Goal: Task Accomplishment & Management: Use online tool/utility

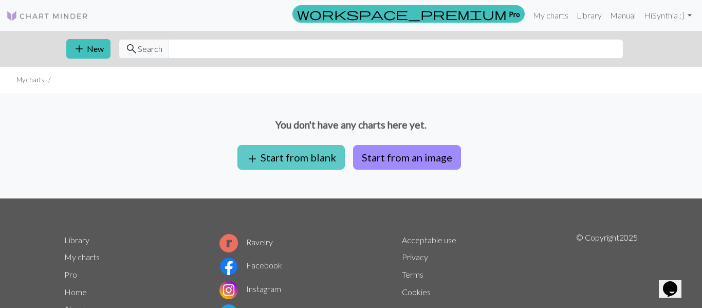
click at [285, 166] on button "add Start from blank" at bounding box center [291, 157] width 107 height 25
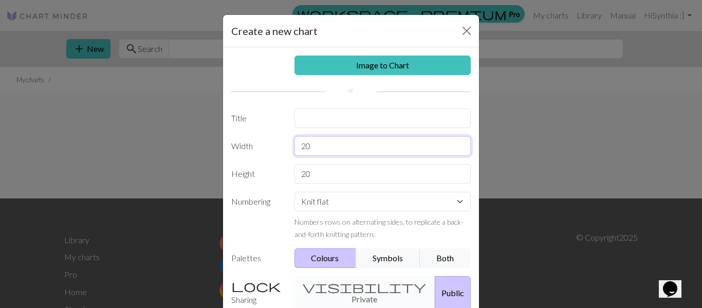
click at [306, 144] on input "20" at bounding box center [383, 146] width 177 height 20
type input "60"
click at [306, 175] on input "20" at bounding box center [383, 174] width 177 height 20
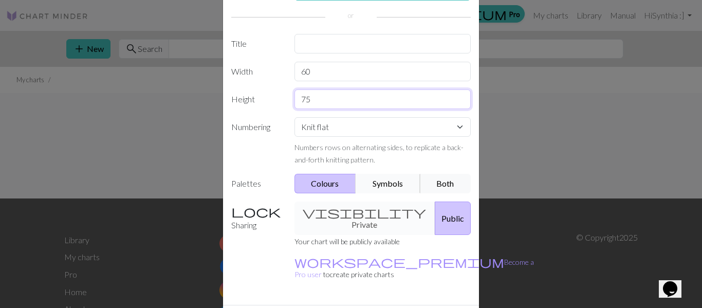
scroll to position [96, 0]
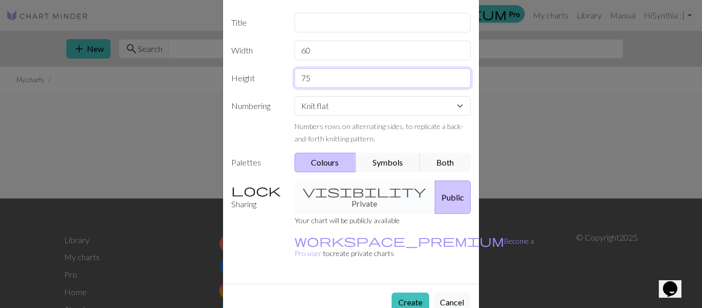
type input "75"
click at [359, 189] on div "visibility Private Public" at bounding box center [382, 196] width 189 height 33
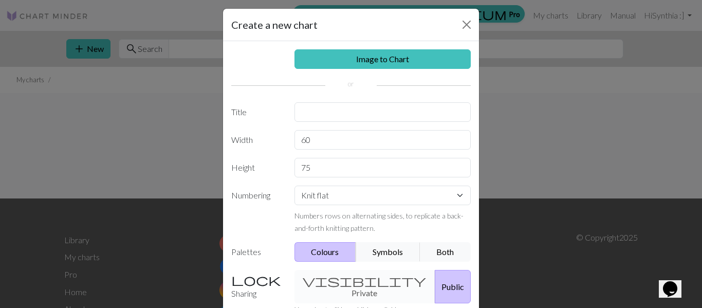
scroll to position [1, 0]
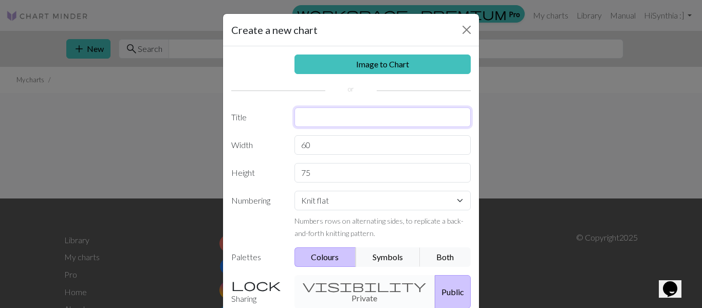
click at [363, 113] on input "text" at bounding box center [383, 117] width 177 height 20
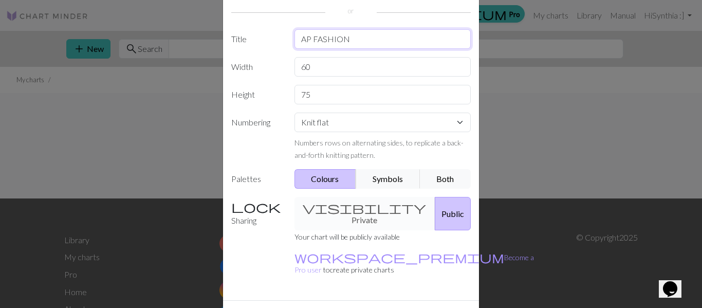
scroll to position [82, 0]
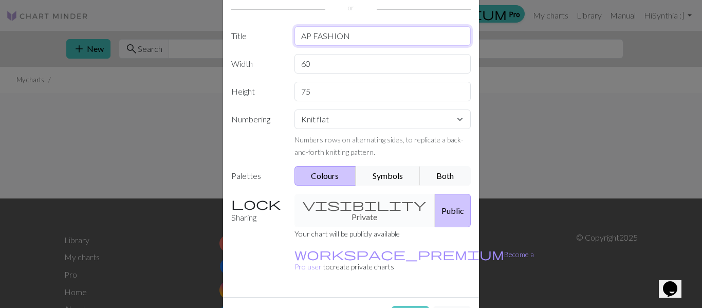
type input "AP FASHION"
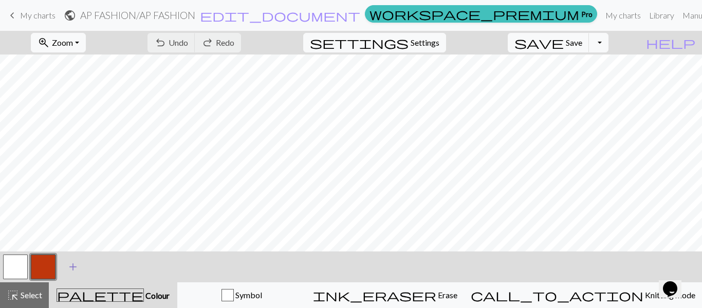
click at [70, 266] on span "add" at bounding box center [73, 267] width 12 height 14
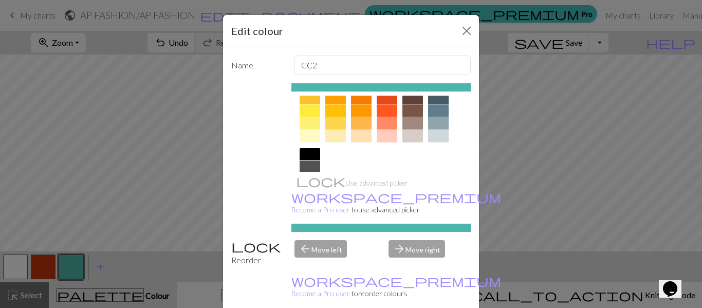
scroll to position [165, 0]
click at [440, 105] on div at bounding box center [438, 109] width 21 height 12
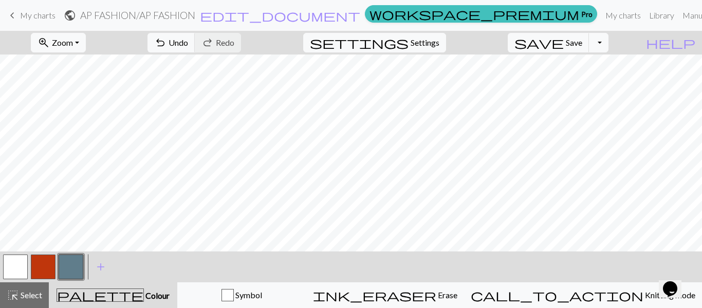
click at [144, 298] on span "Colour" at bounding box center [157, 296] width 26 height 10
click at [167, 46] on span "undo" at bounding box center [160, 42] width 12 height 14
click at [195, 49] on button "undo Undo Undo" at bounding box center [172, 43] width 48 height 20
click at [188, 42] on span "Undo" at bounding box center [179, 43] width 20 height 10
click at [97, 273] on span "add" at bounding box center [101, 267] width 12 height 14
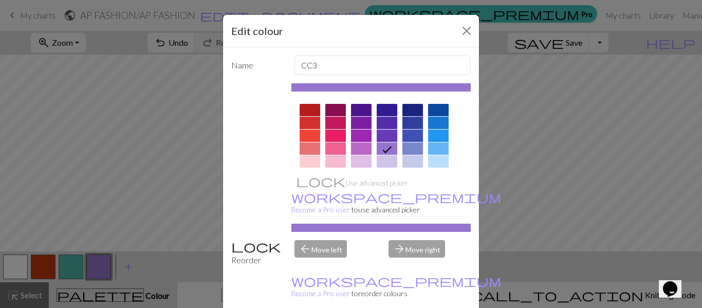
click at [391, 126] on div at bounding box center [387, 123] width 21 height 12
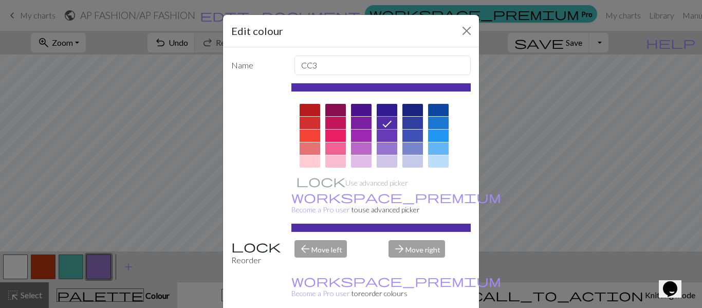
click at [360, 114] on div at bounding box center [361, 110] width 21 height 12
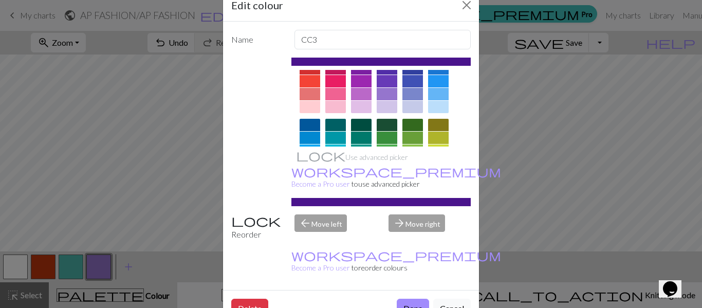
scroll to position [30, 0]
click at [472, 11] on button "Close" at bounding box center [467, 5] width 16 height 16
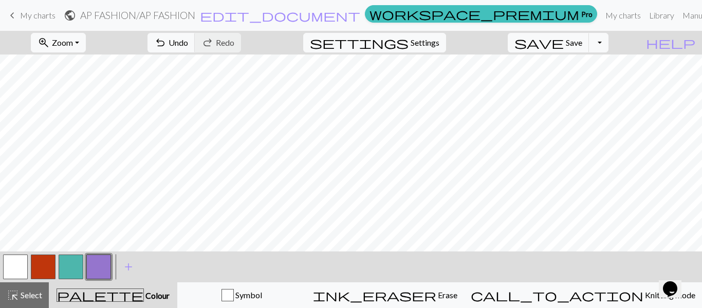
click at [107, 260] on button "button" at bounding box center [98, 267] width 25 height 25
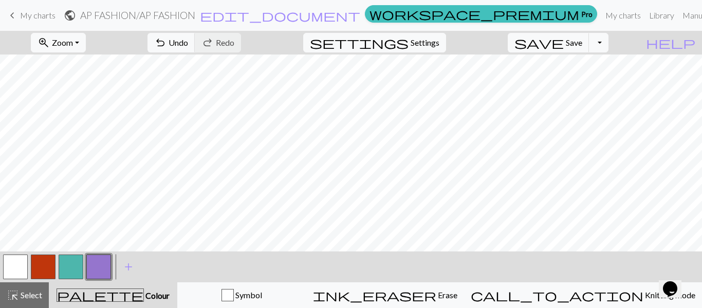
scroll to position [0, 0]
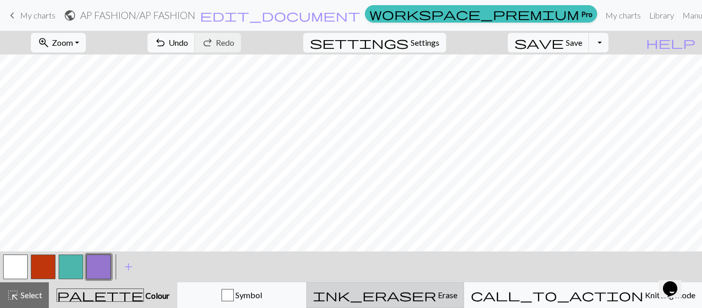
click at [459, 303] on button "ink_eraser Erase Erase" at bounding box center [385, 295] width 158 height 26
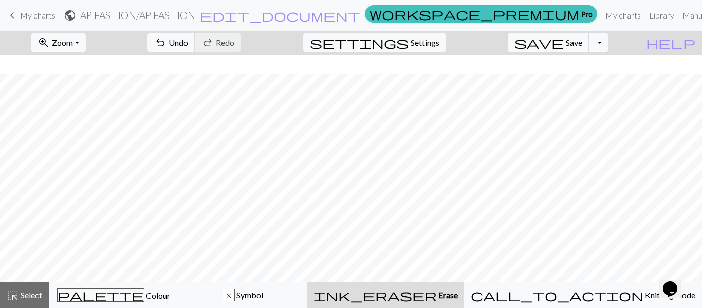
scroll to position [19, 0]
click at [167, 43] on span "undo" at bounding box center [160, 42] width 12 height 14
click at [195, 38] on button "undo Undo Undo" at bounding box center [172, 43] width 48 height 20
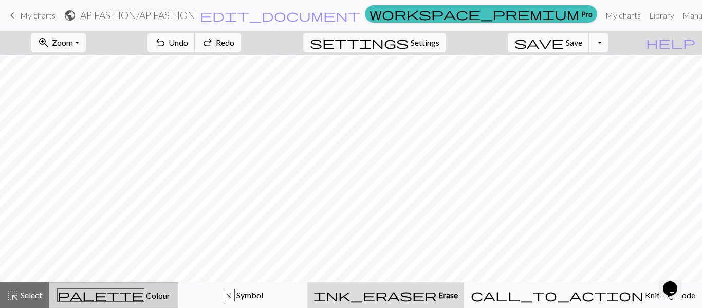
click at [141, 306] on button "palette Colour Colour" at bounding box center [114, 295] width 130 height 26
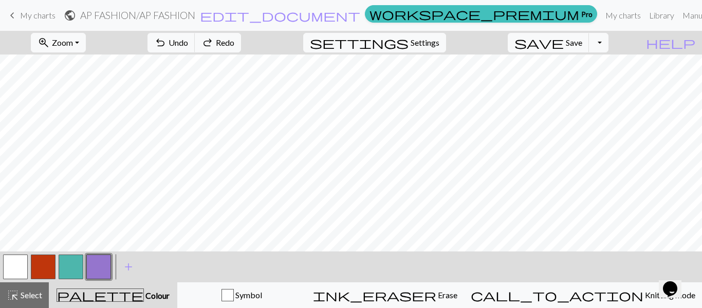
click at [20, 269] on button "button" at bounding box center [15, 267] width 25 height 25
click at [91, 276] on button "button" at bounding box center [98, 267] width 25 height 25
click at [11, 273] on button "button" at bounding box center [15, 267] width 25 height 25
click at [99, 264] on button "button" at bounding box center [98, 267] width 25 height 25
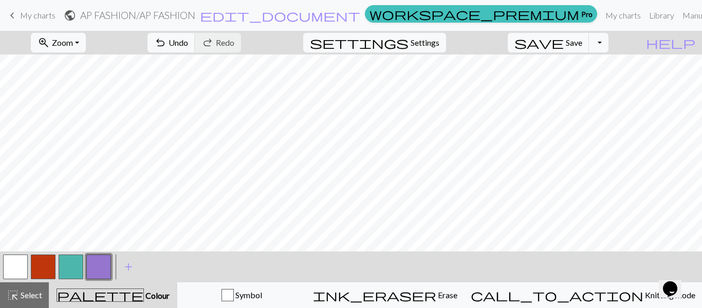
click at [10, 272] on button "button" at bounding box center [15, 267] width 25 height 25
click at [96, 273] on button "button" at bounding box center [98, 267] width 25 height 25
click at [349, 17] on span "edit_document" at bounding box center [280, 15] width 160 height 14
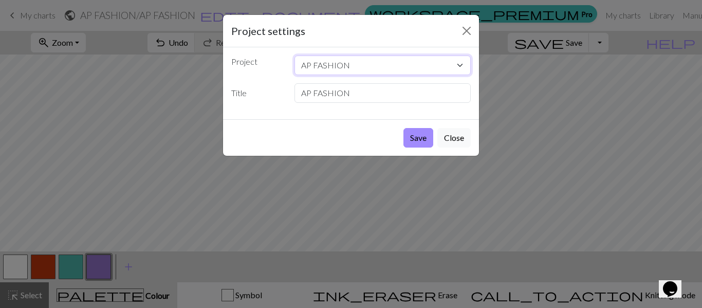
click at [466, 67] on select "AP FASHION" at bounding box center [383, 66] width 177 height 20
click at [448, 63] on select "AP FASHION" at bounding box center [383, 66] width 177 height 20
click at [364, 87] on input "AP FASHION" at bounding box center [383, 93] width 177 height 20
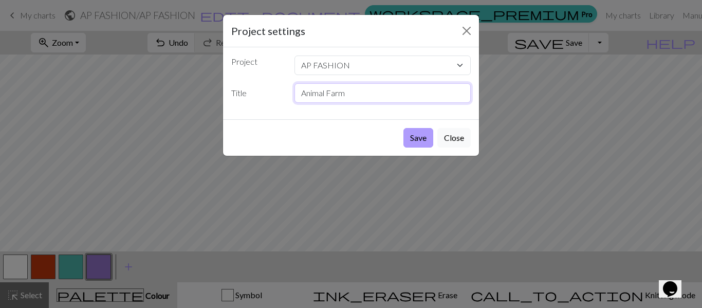
type input "Animal Farm"
click at [420, 140] on button "Save" at bounding box center [419, 138] width 30 height 20
